Goal: Find specific page/section: Find specific page/section

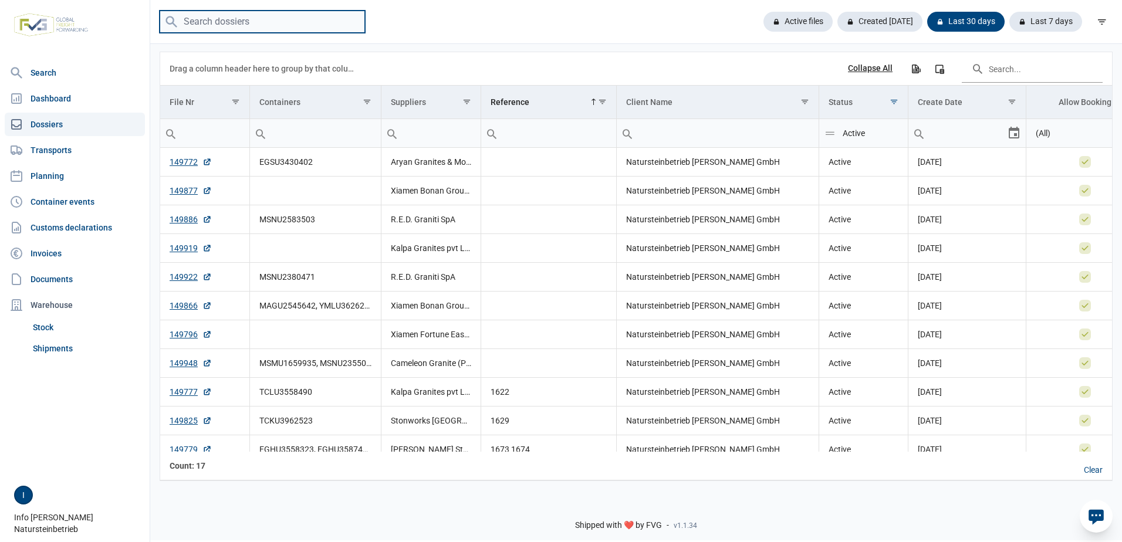
click at [235, 21] on input "search" at bounding box center [262, 22] width 205 height 23
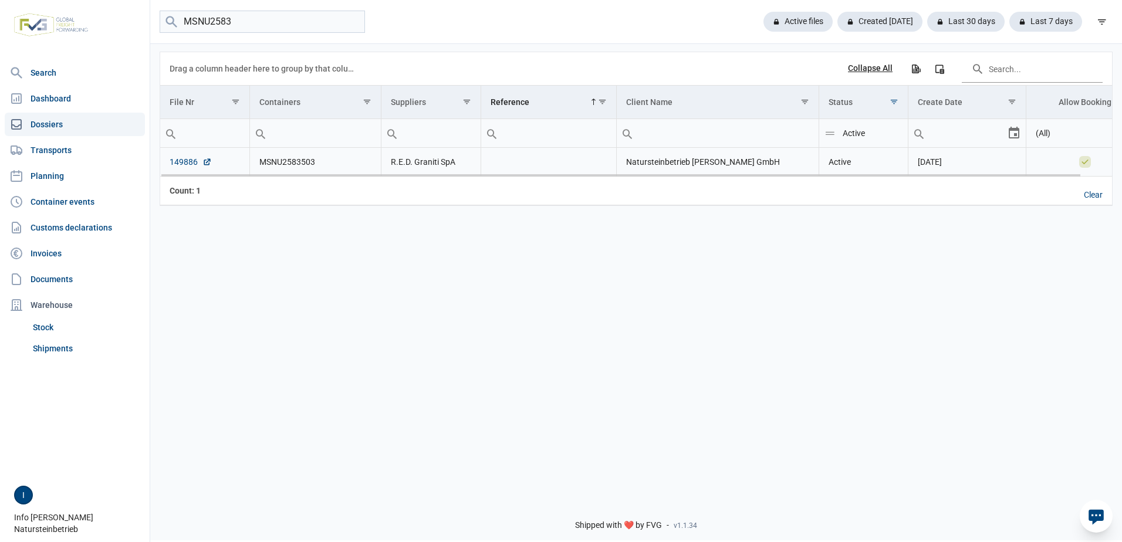
click at [182, 165] on link "149886" at bounding box center [191, 162] width 42 height 12
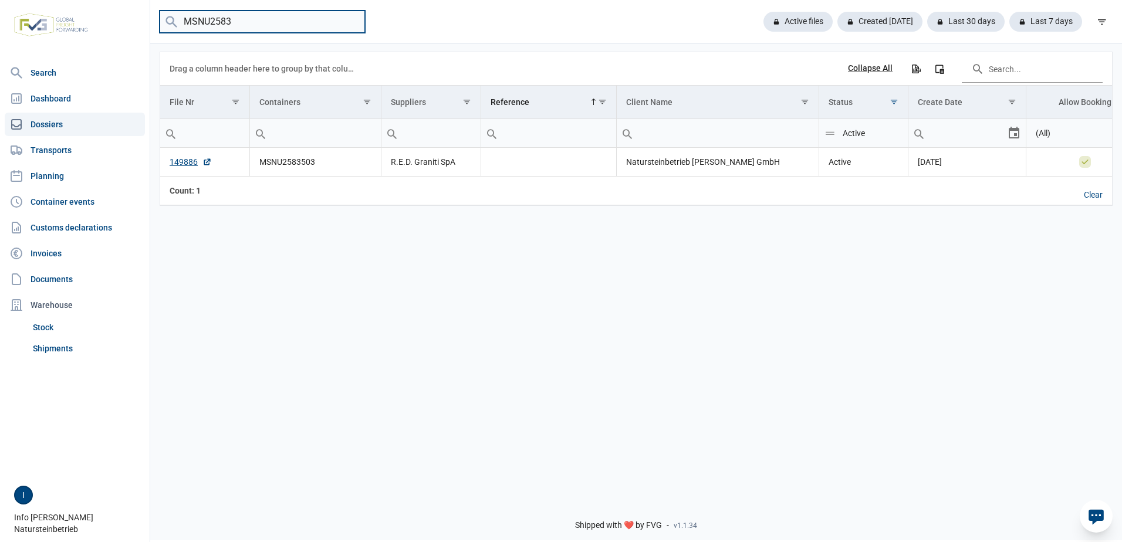
drag, startPoint x: 235, startPoint y: 22, endPoint x: 196, endPoint y: 19, distance: 39.4
click at [196, 19] on input "MSNU2583" at bounding box center [262, 22] width 205 height 23
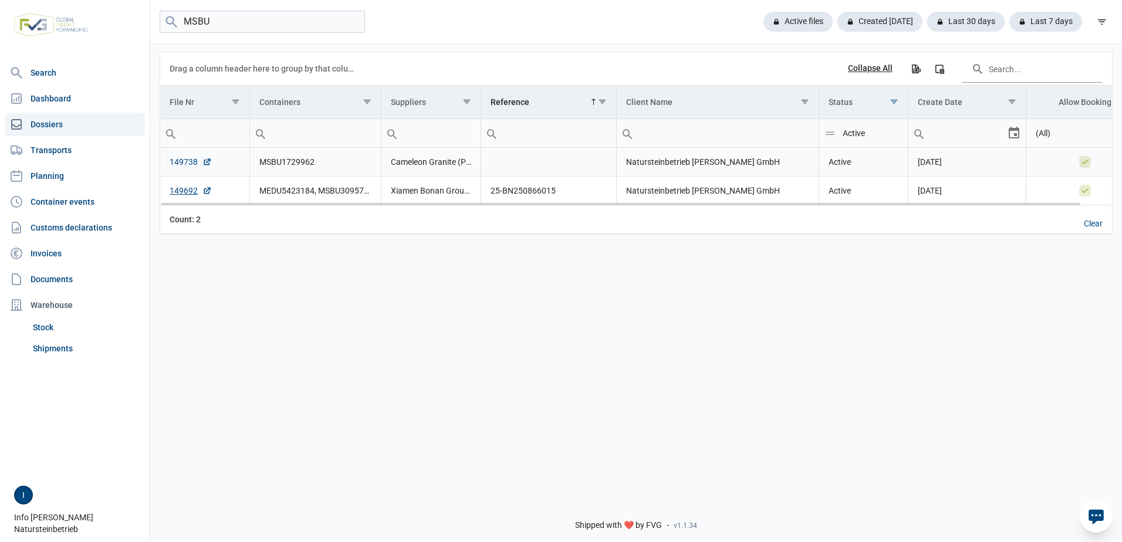
click at [189, 160] on link "149738" at bounding box center [191, 162] width 42 height 12
drag, startPoint x: 212, startPoint y: 21, endPoint x: 140, endPoint y: 21, distance: 71.6
click at [140, 21] on div "Search Dashboard Dossiers Transports Planning Container events Customs declarat…" at bounding box center [561, 269] width 1122 height 542
type input "RED"
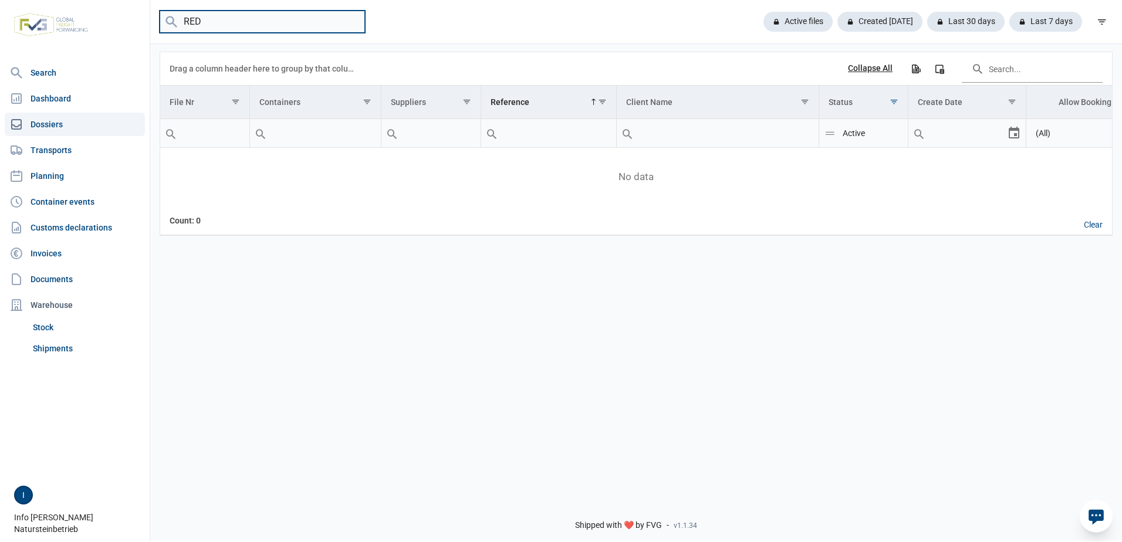
drag, startPoint x: 179, startPoint y: 20, endPoint x: 150, endPoint y: 21, distance: 29.3
click at [150, 21] on div "Search Dashboard Dossiers Transports Planning Container events Customs declarat…" at bounding box center [561, 269] width 1122 height 542
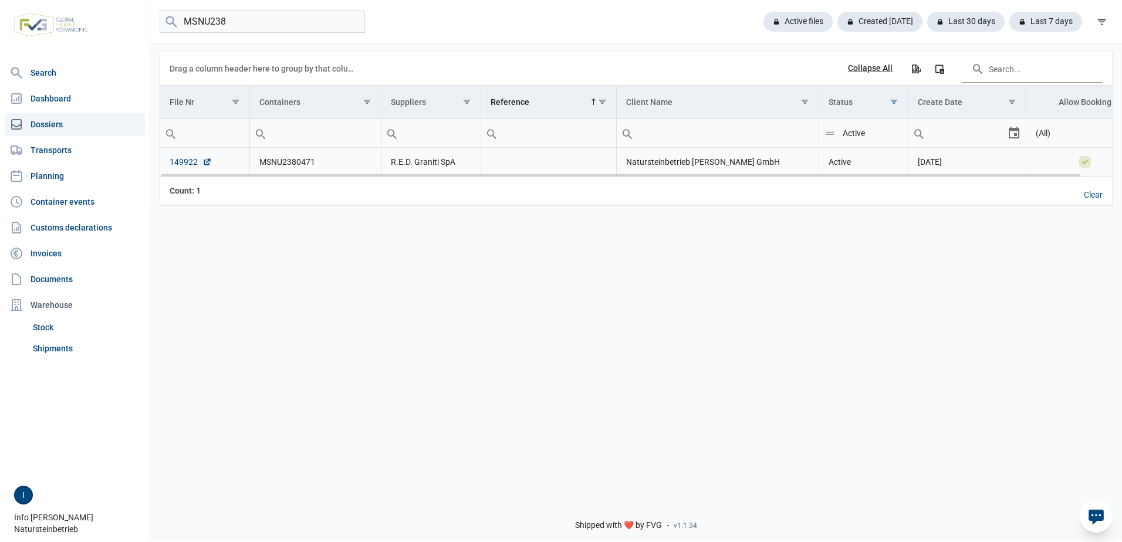
click at [182, 158] on link "149922" at bounding box center [191, 162] width 42 height 12
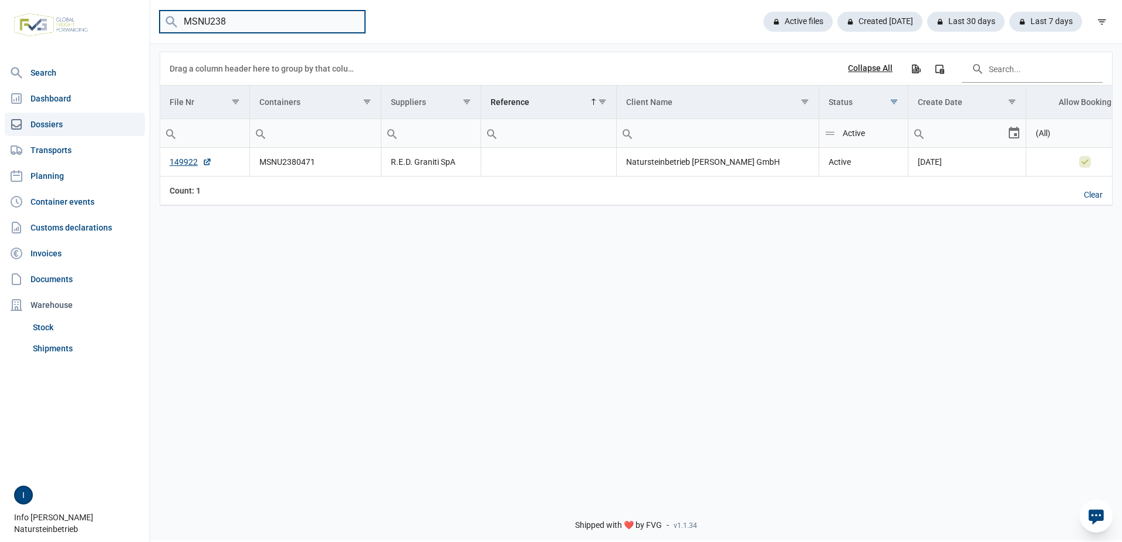
click at [235, 22] on input "MSNU238" at bounding box center [262, 22] width 205 height 23
type input "MSNU2583"
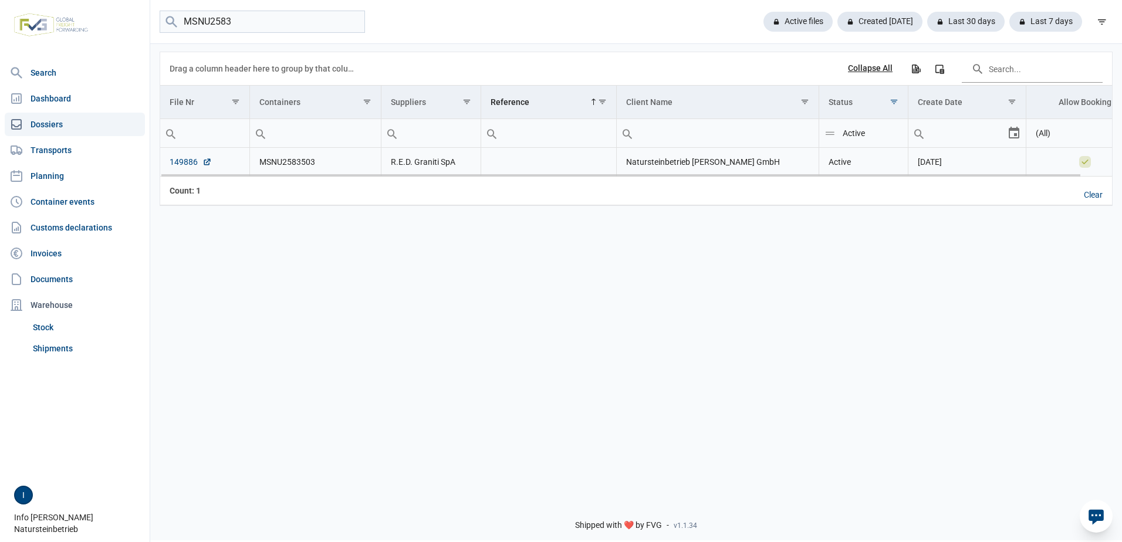
click at [175, 159] on link "149886" at bounding box center [191, 162] width 42 height 12
